Goal: Communication & Community: Connect with others

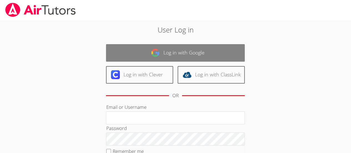
click at [180, 52] on link "Log in with Google" at bounding box center [175, 52] width 139 height 17
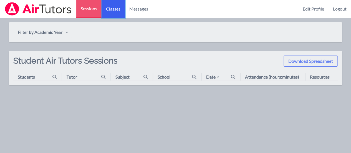
click at [110, 6] on link "Classes" at bounding box center [112, 9] width 23 height 18
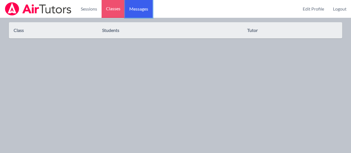
click at [141, 12] on span "Messages" at bounding box center [138, 9] width 19 height 7
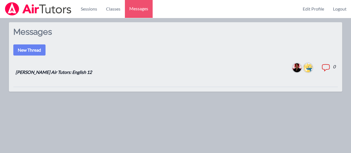
click at [308, 70] on img at bounding box center [307, 67] width 9 height 9
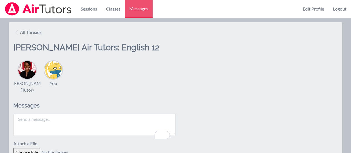
click at [54, 76] on img at bounding box center [53, 70] width 18 height 18
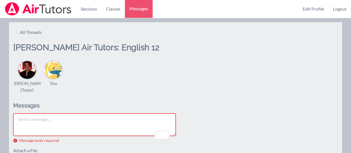
click at [31, 72] on img at bounding box center [27, 70] width 18 height 18
click at [319, 8] on link "Edit Profile" at bounding box center [313, 9] width 30 height 18
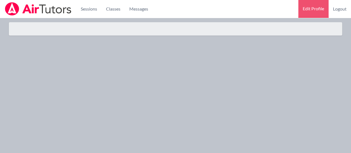
select select "Eastern"
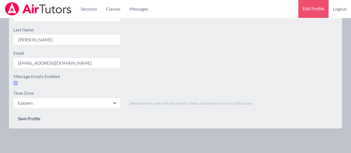
scroll to position [55, 0]
click at [139, 13] on link "Messages" at bounding box center [139, 9] width 28 height 18
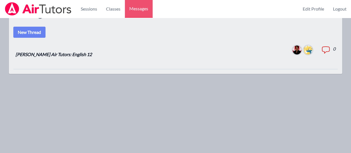
click at [307, 53] on img at bounding box center [307, 49] width 9 height 9
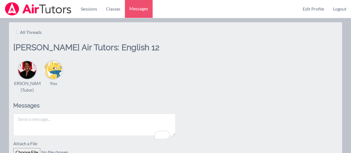
click at [55, 79] on div "You" at bounding box center [53, 73] width 18 height 25
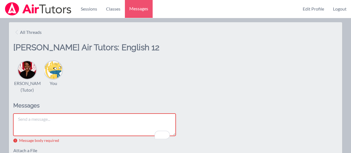
click at [55, 79] on div "You" at bounding box center [53, 73] width 18 height 25
click at [55, 78] on img at bounding box center [53, 70] width 18 height 18
drag, startPoint x: 55, startPoint y: 78, endPoint x: 170, endPoint y: 69, distance: 115.9
click at [170, 69] on div "Johnicia Haynes (Tutor) You" at bounding box center [175, 76] width 324 height 33
